Goal: Obtain resource: Obtain resource

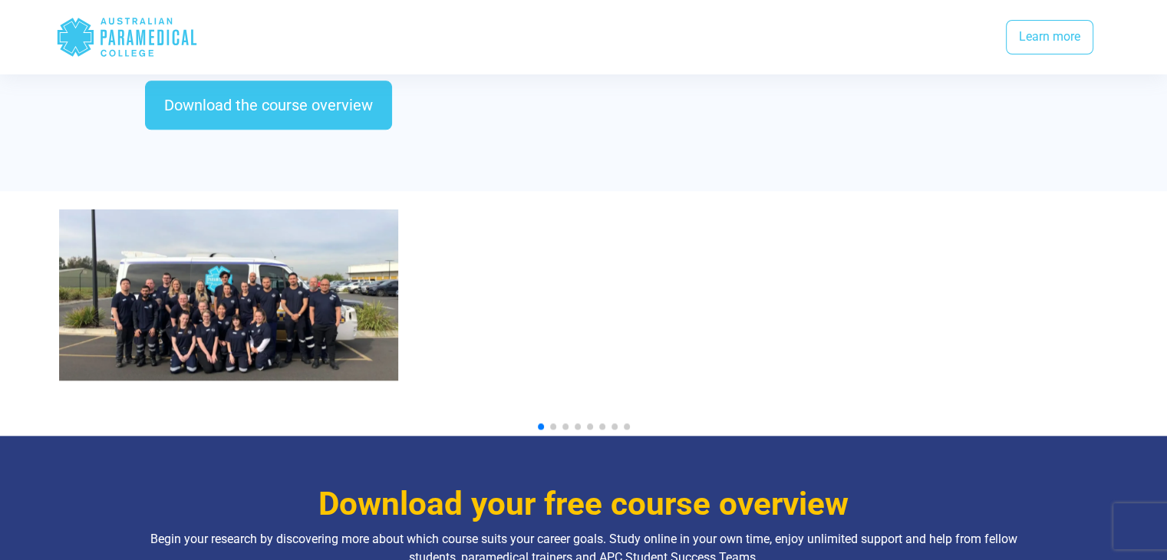
scroll to position [1577, 0]
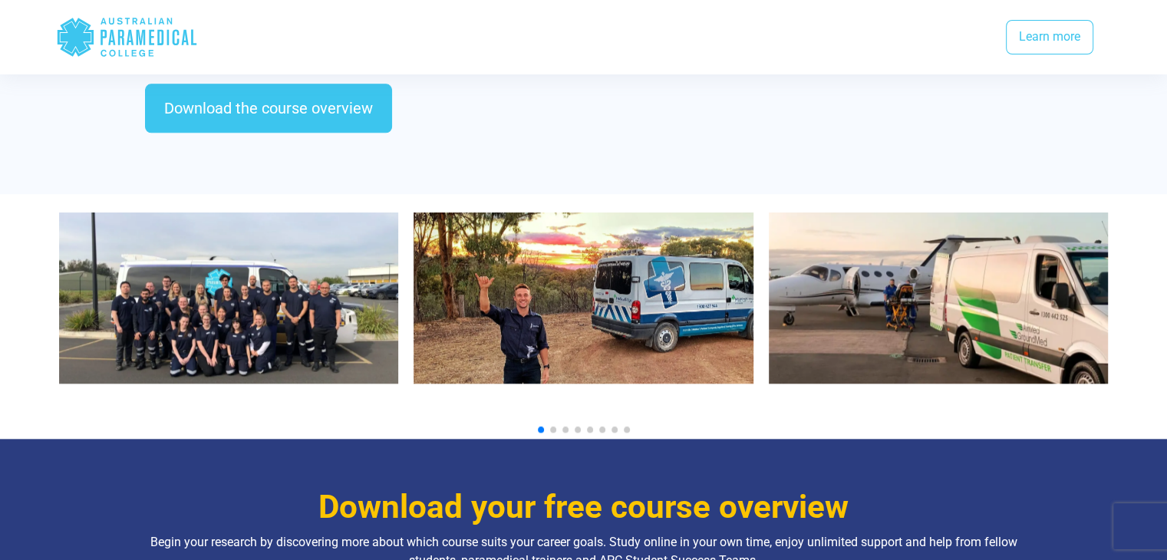
drag, startPoint x: 554, startPoint y: 415, endPoint x: 552, endPoint y: 407, distance: 7.8
click at [552, 407] on div at bounding box center [584, 316] width 1074 height 245
click at [552, 427] on span "Go to slide 2" at bounding box center [553, 430] width 6 height 6
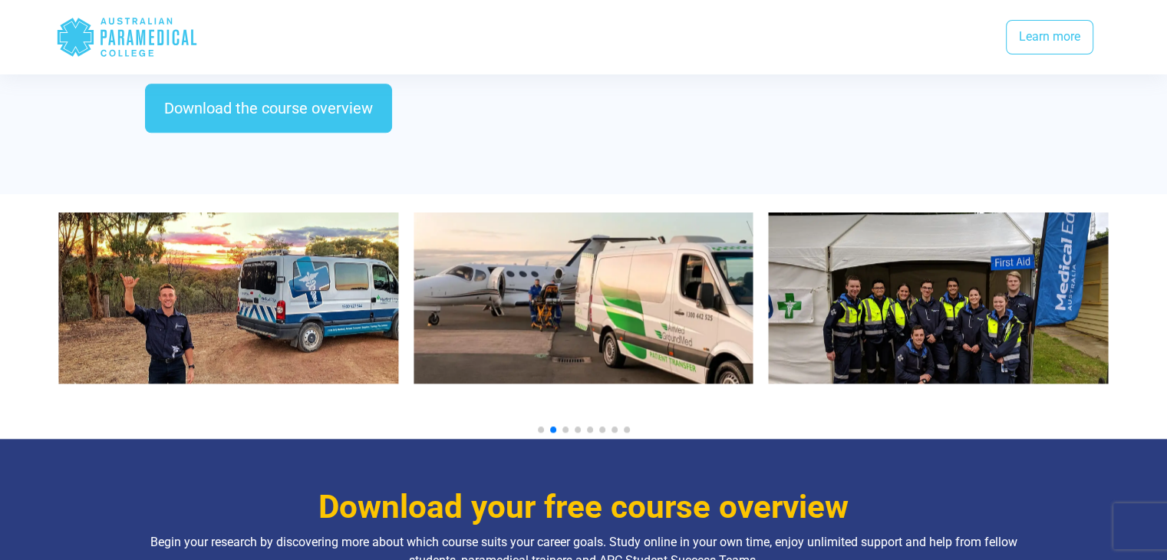
click at [577, 427] on span "Go to slide 4" at bounding box center [578, 430] width 6 height 6
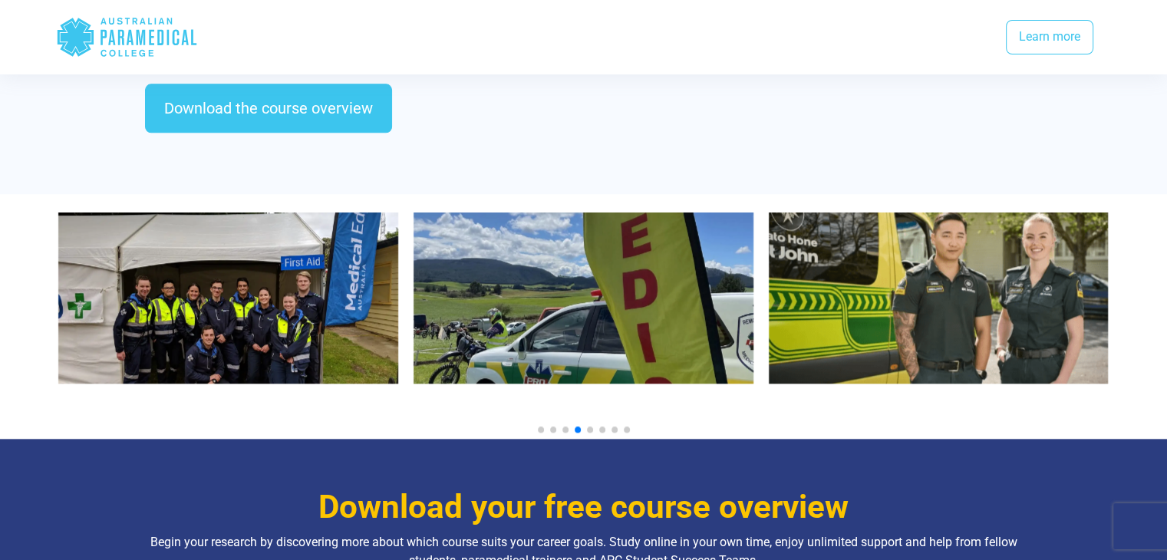
click at [620, 402] on div at bounding box center [584, 316] width 1074 height 245
click at [613, 409] on div at bounding box center [584, 316] width 1074 height 245
click at [613, 427] on span "Go to slide 7" at bounding box center [615, 430] width 6 height 6
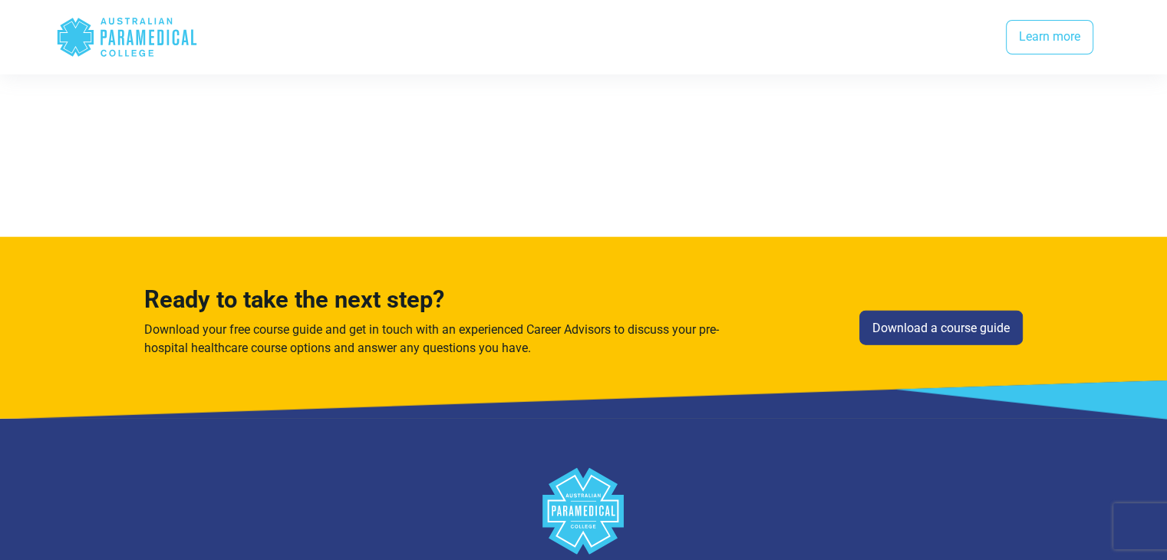
scroll to position [3808, 0]
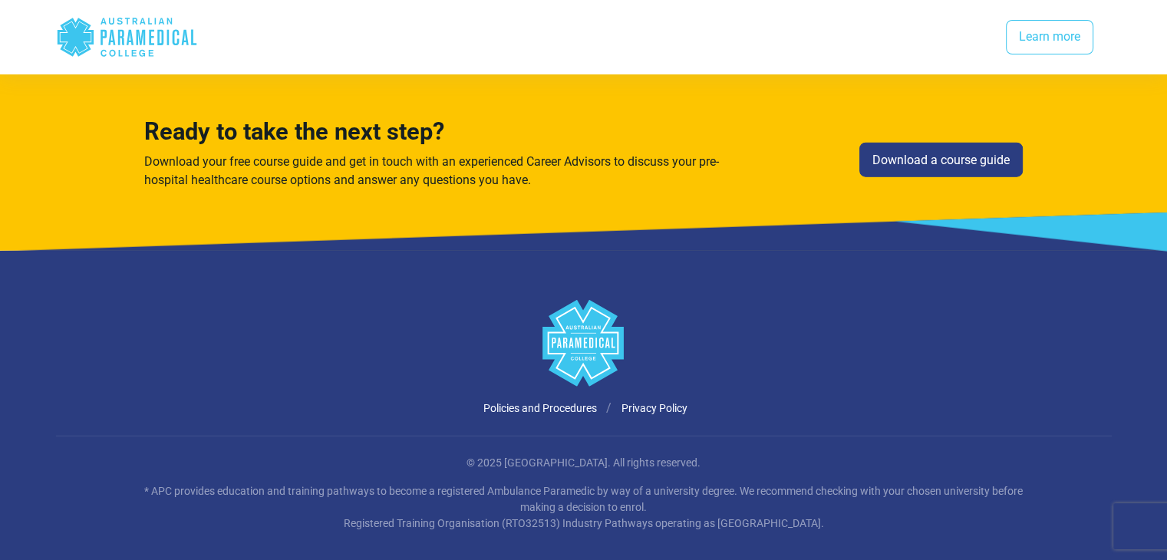
scroll to position [3981, 0]
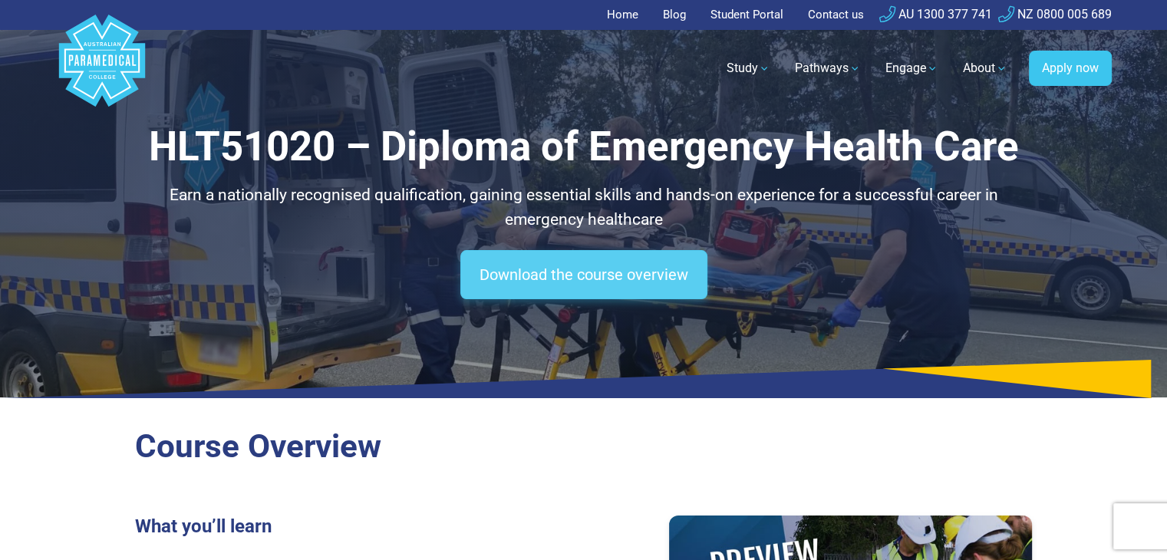
click at [598, 268] on link "Download the course overview" at bounding box center [583, 274] width 247 height 49
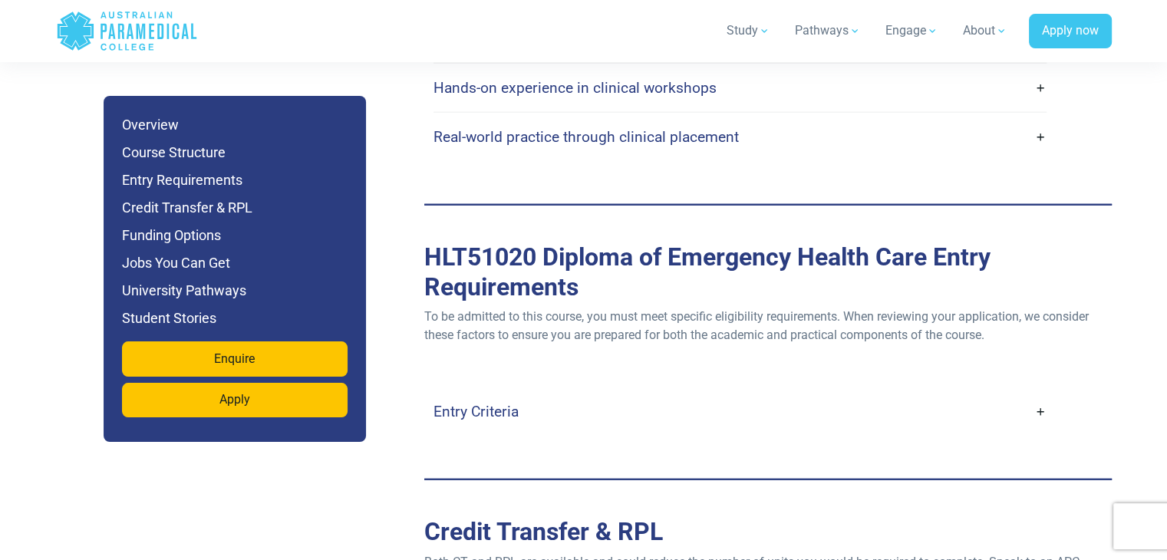
scroll to position [4164, 0]
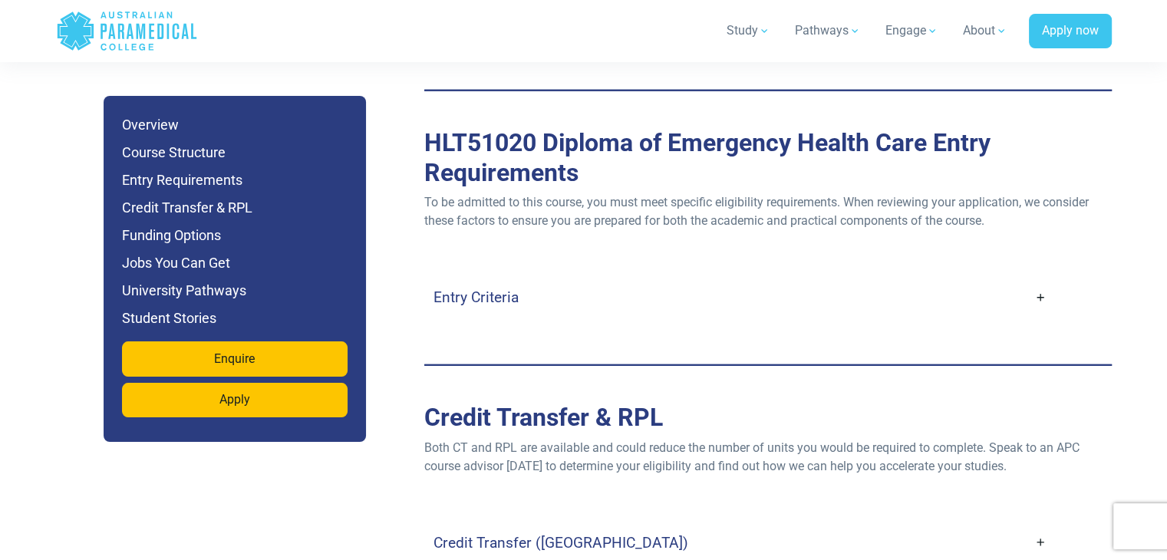
click at [577, 279] on link "Entry Criteria" at bounding box center [740, 297] width 613 height 36
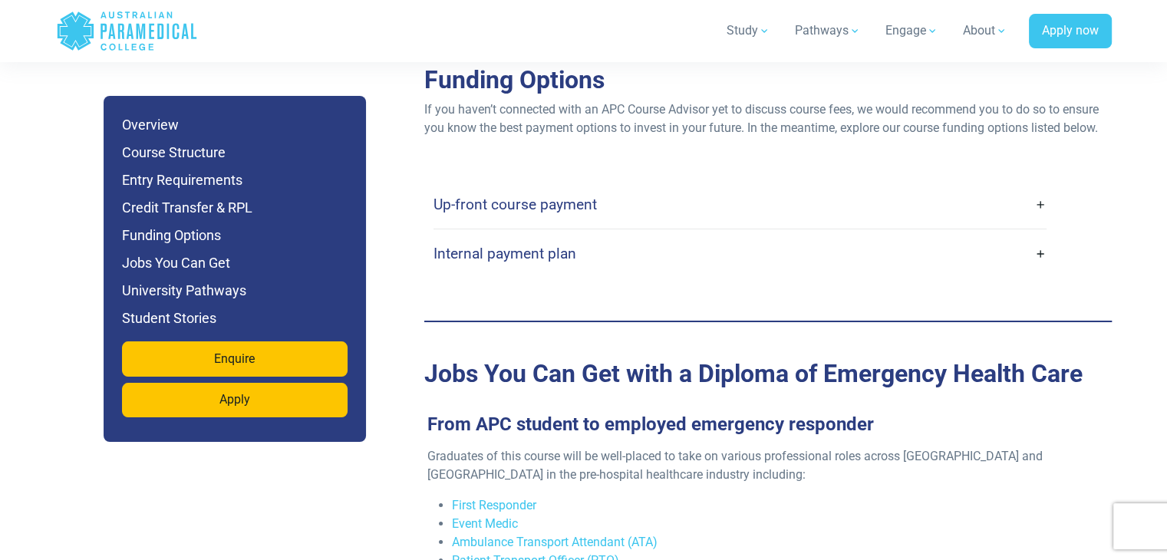
scroll to position [5370, 0]
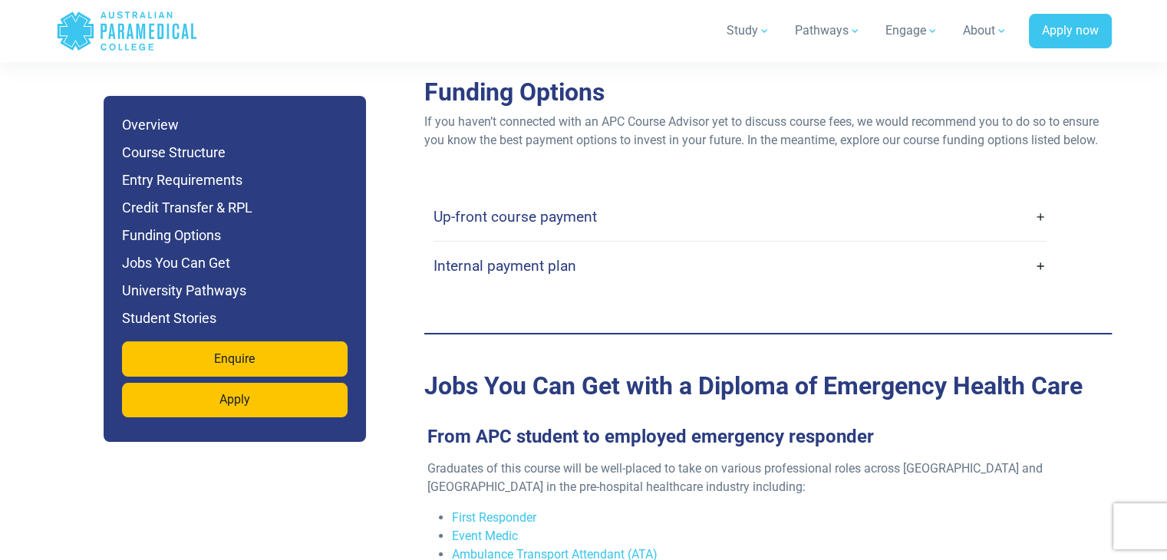
click at [580, 208] on h4 "Up-front course payment" at bounding box center [515, 217] width 163 height 18
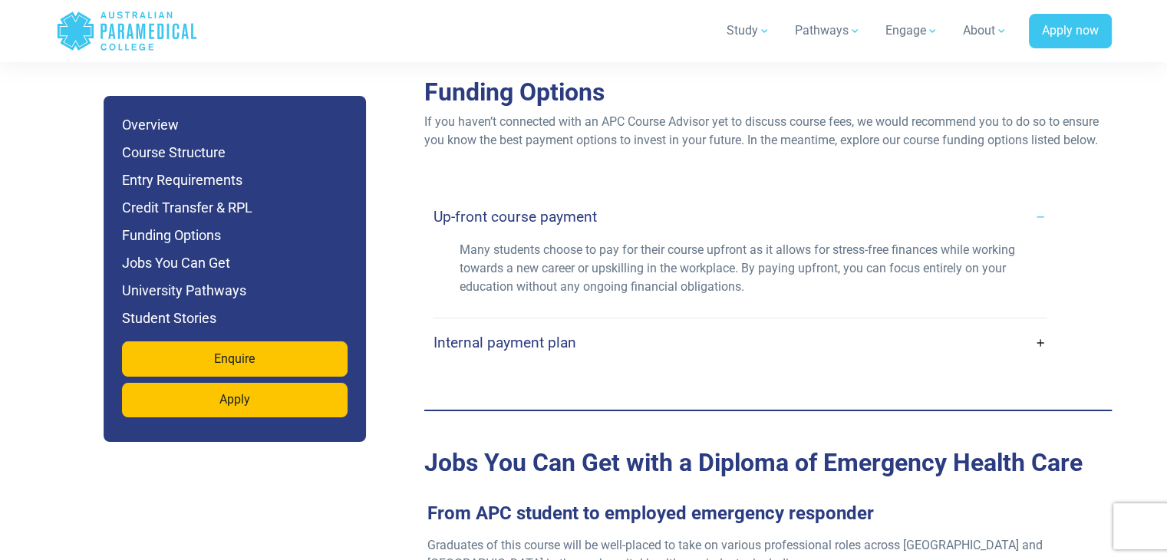
click at [523, 325] on link "Internal payment plan" at bounding box center [740, 343] width 613 height 36
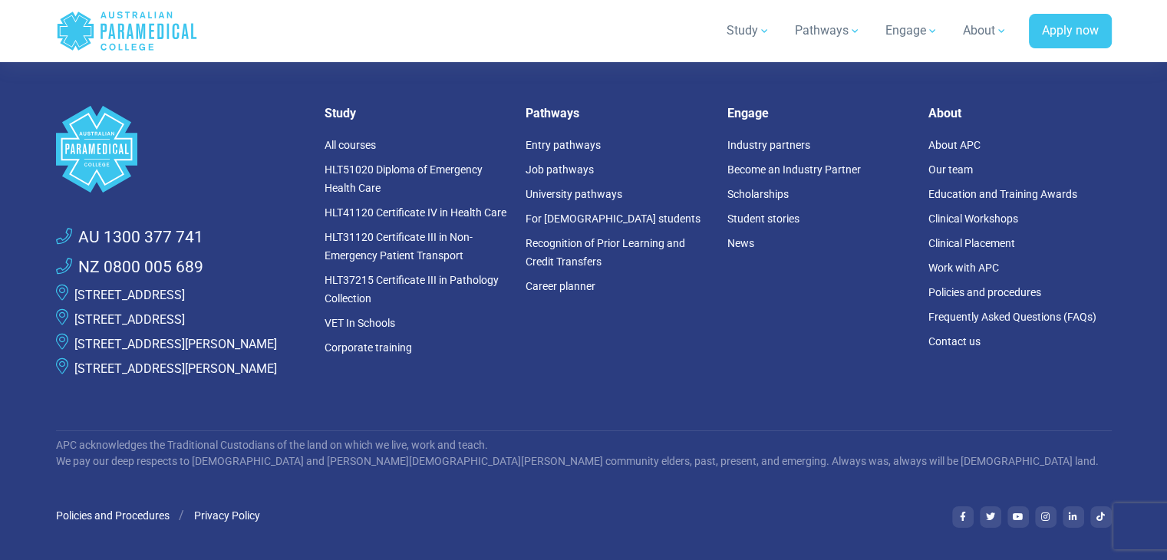
scroll to position [11002, 0]
